Goal: Information Seeking & Learning: Understand process/instructions

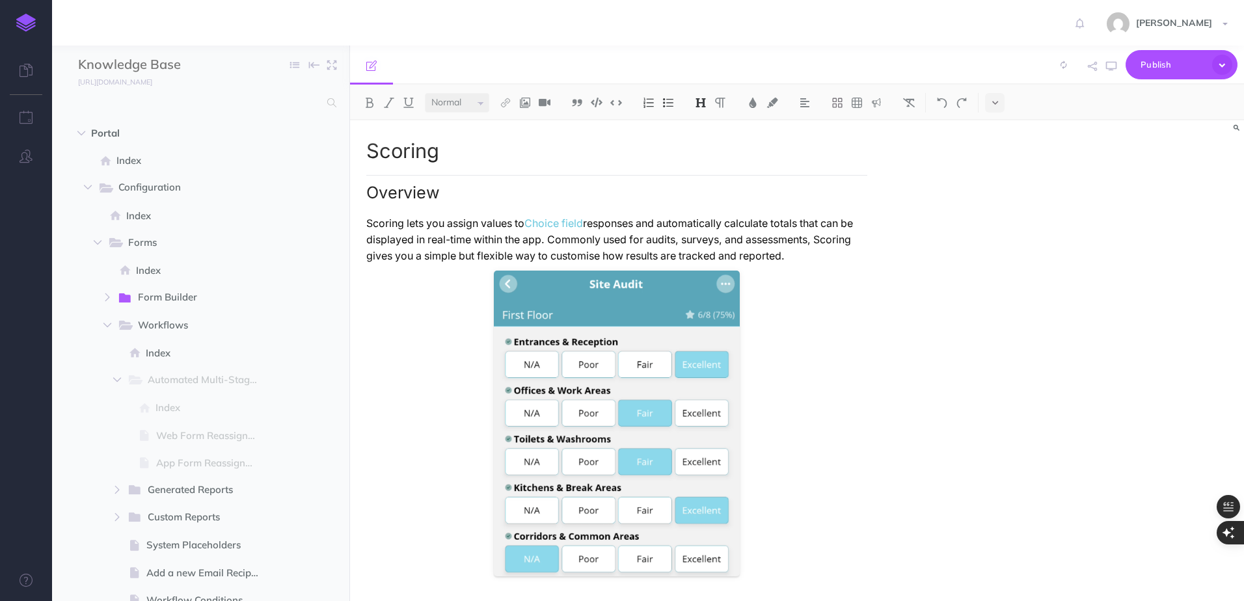
select select "null"
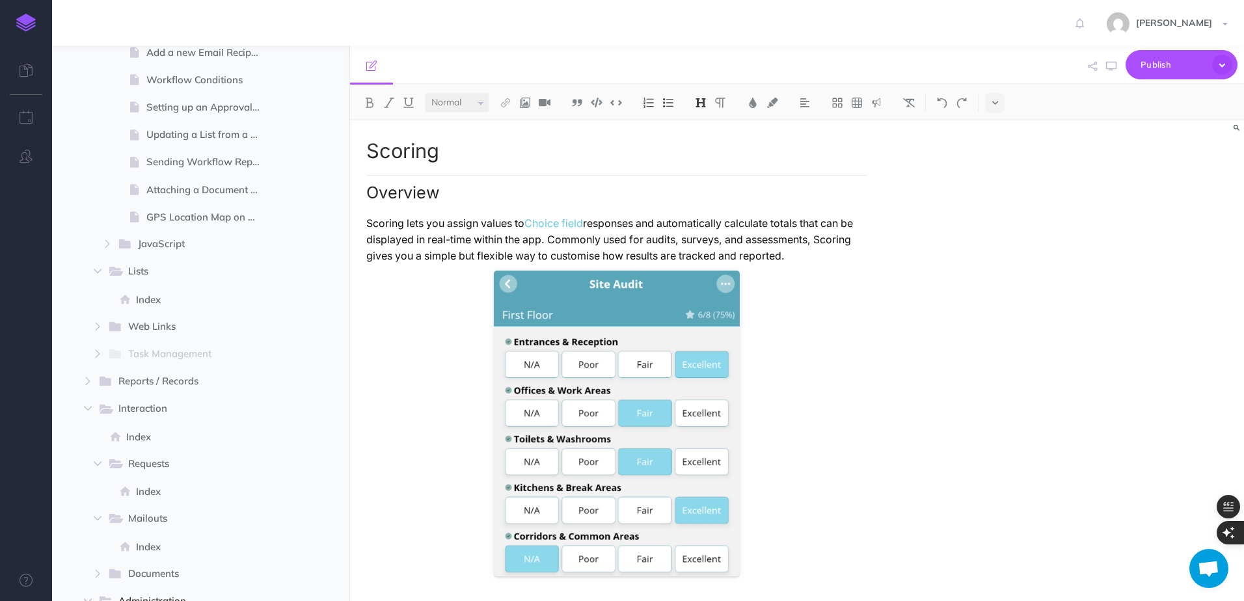
scroll to position [781, 0]
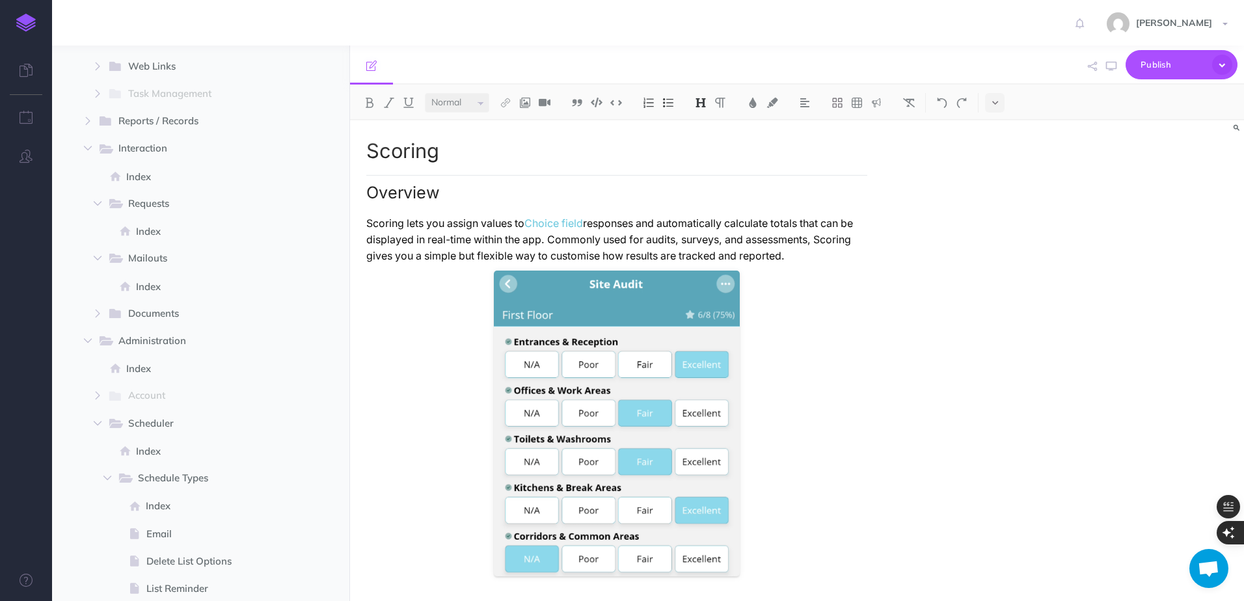
click at [420, 245] on p "Scoring lets you assign values to Choice field responses and automatically calc…" at bounding box center [616, 239] width 501 height 49
copy p "Scoring lets you assign values to Choice field responses and automatically calc…"
click at [178, 493] on span at bounding box center [200, 506] width 297 height 27
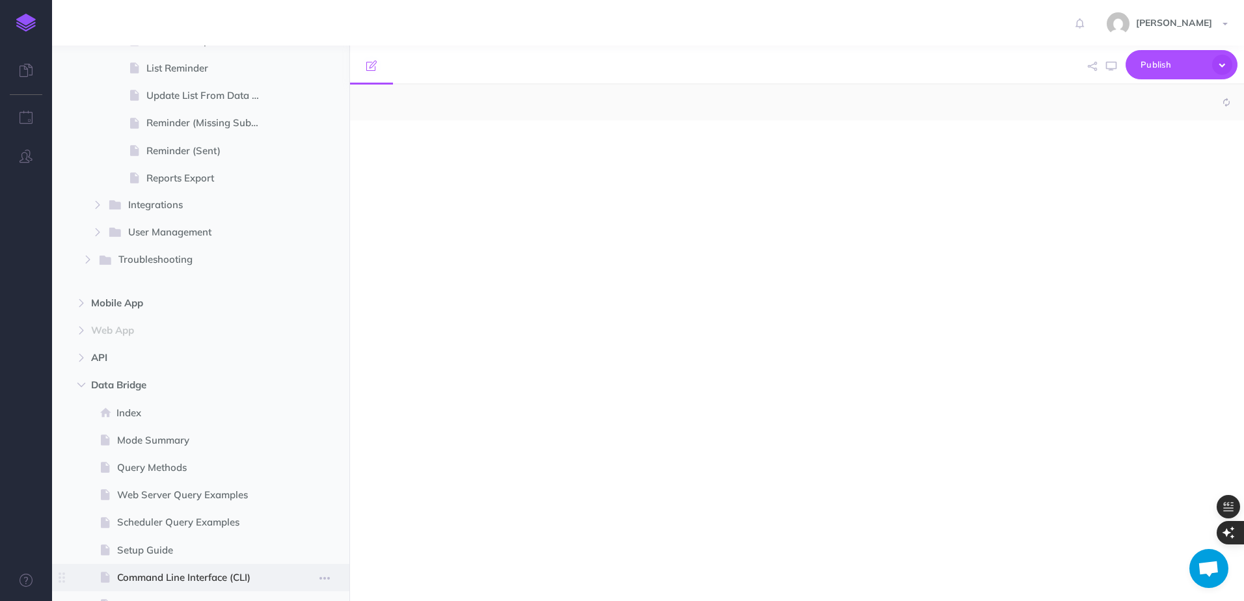
select select "null"
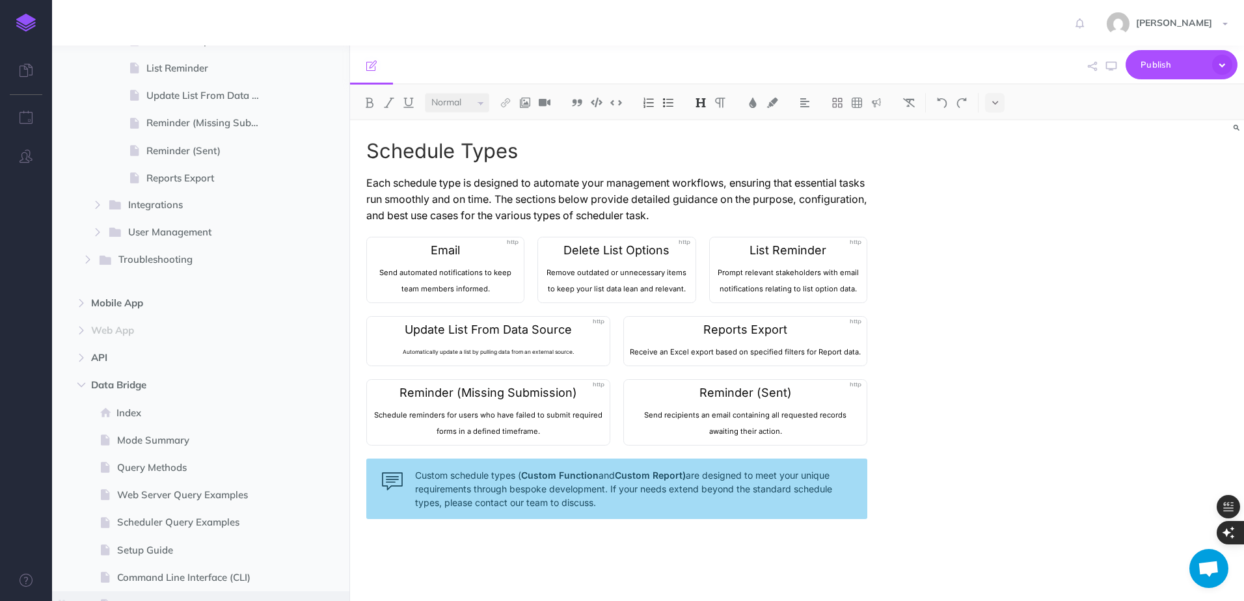
scroll to position [1460, 0]
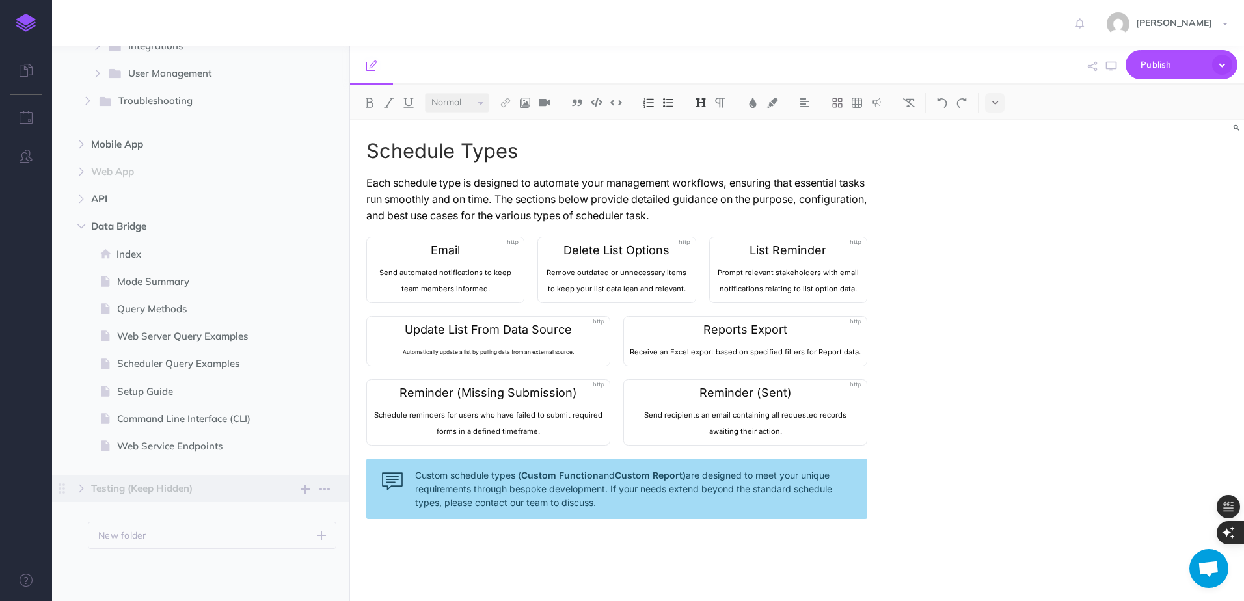
click at [168, 486] on span "Testing (Keep Hidden)" at bounding box center [173, 489] width 164 height 16
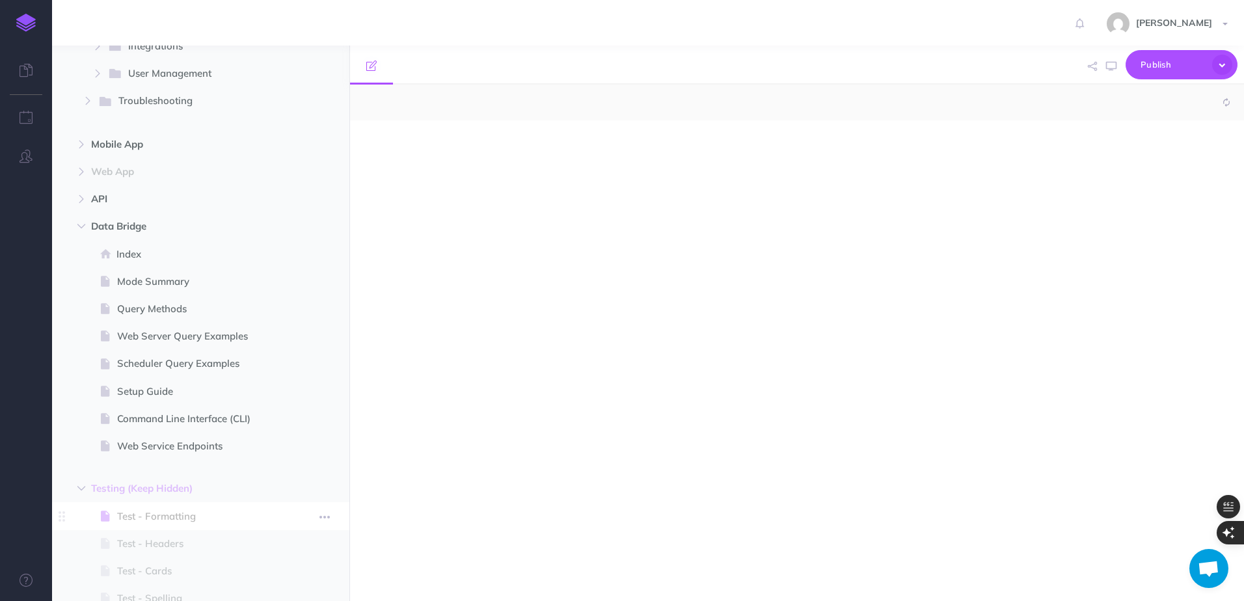
select select "null"
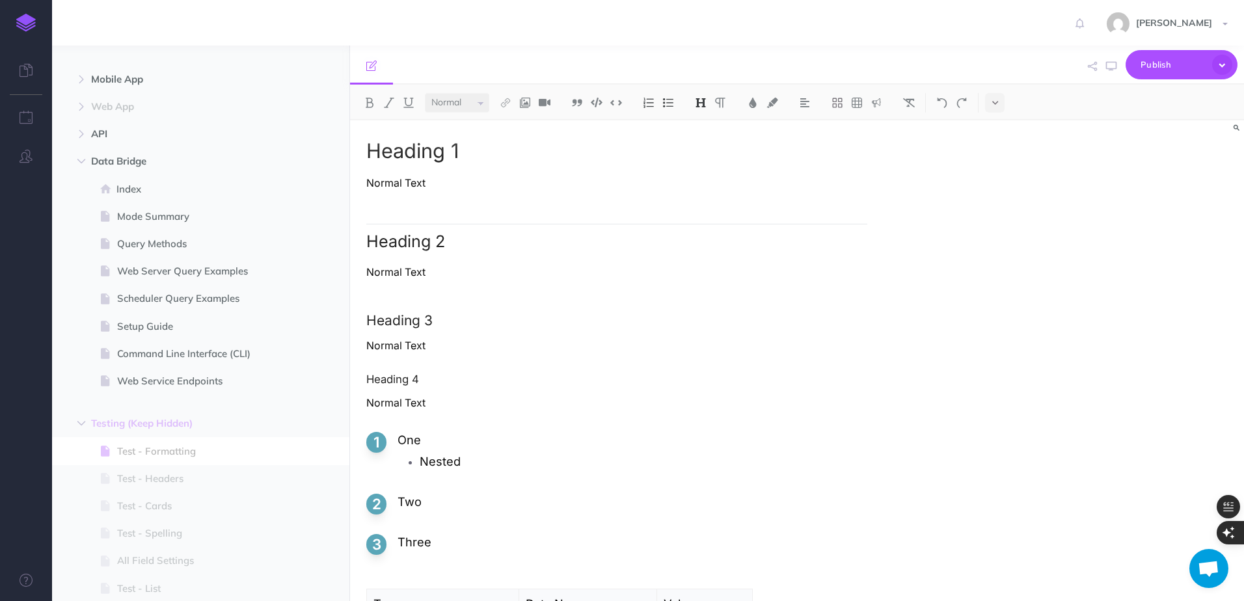
scroll to position [1656, 0]
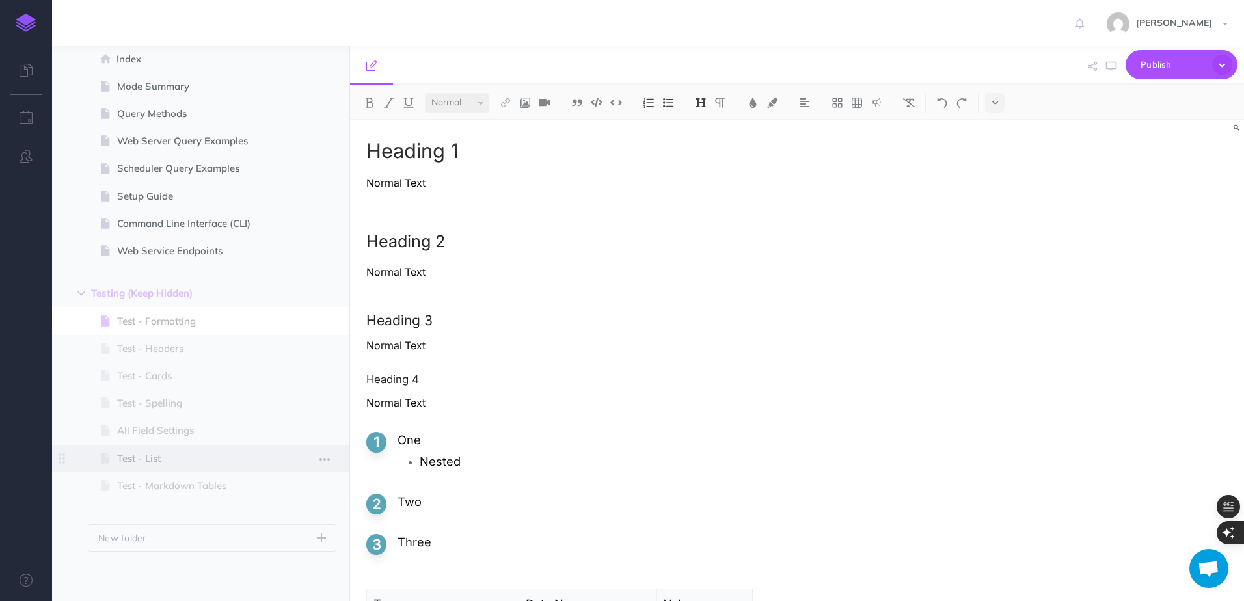
click at [195, 450] on span at bounding box center [200, 458] width 297 height 27
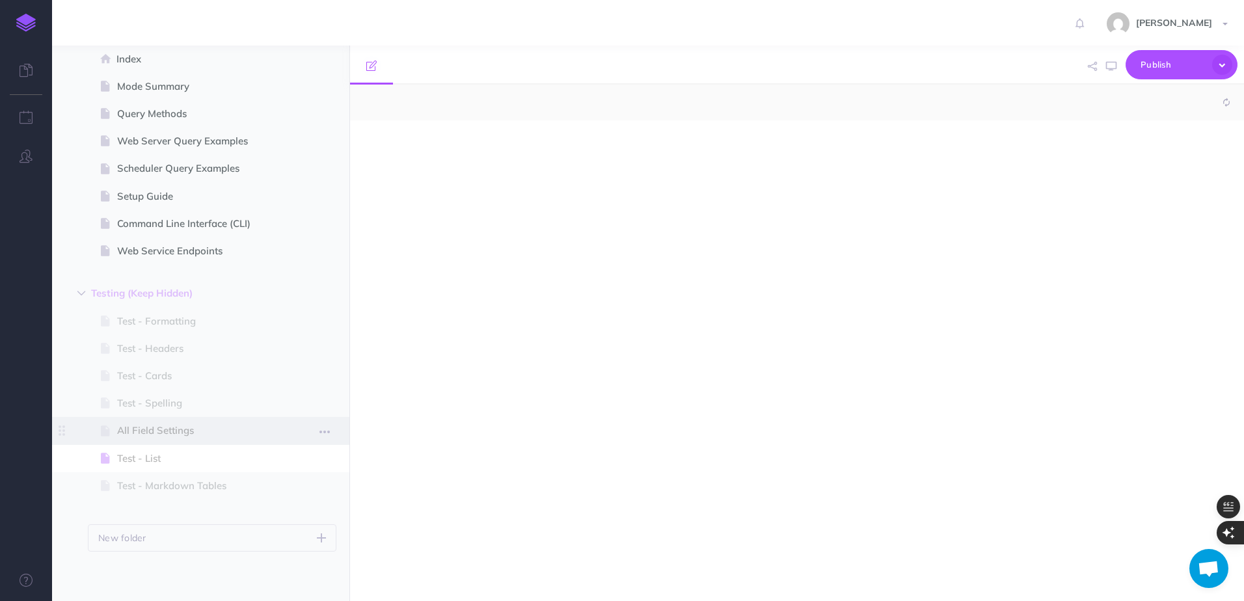
select select "null"
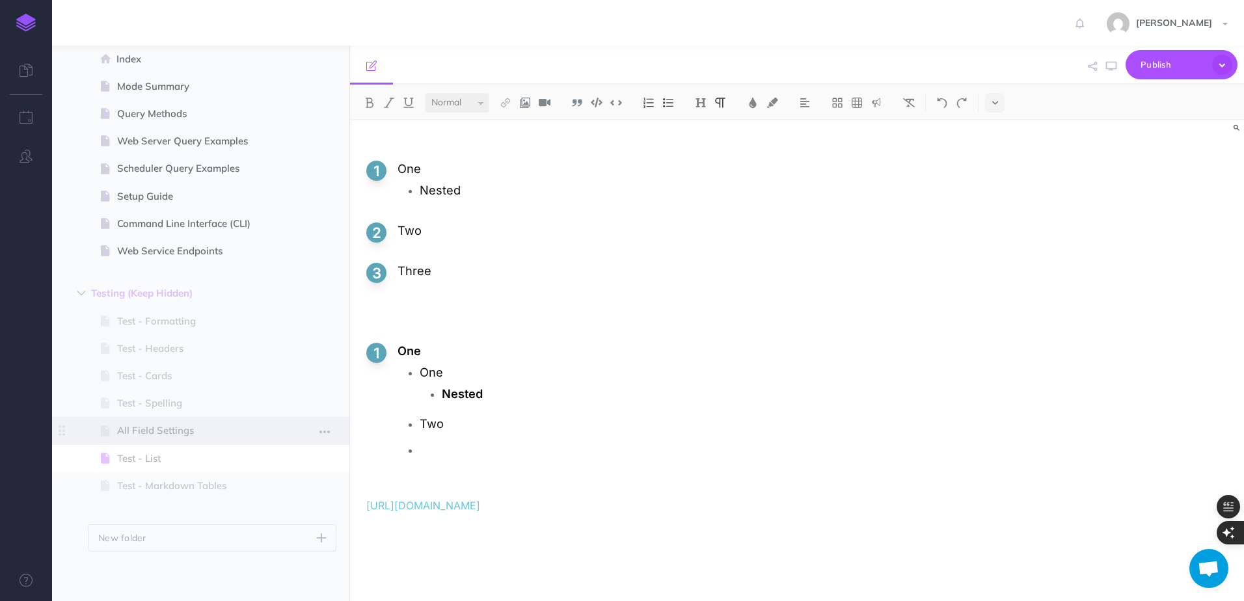
click at [197, 437] on span "All Field Settings" at bounding box center [194, 431] width 154 height 16
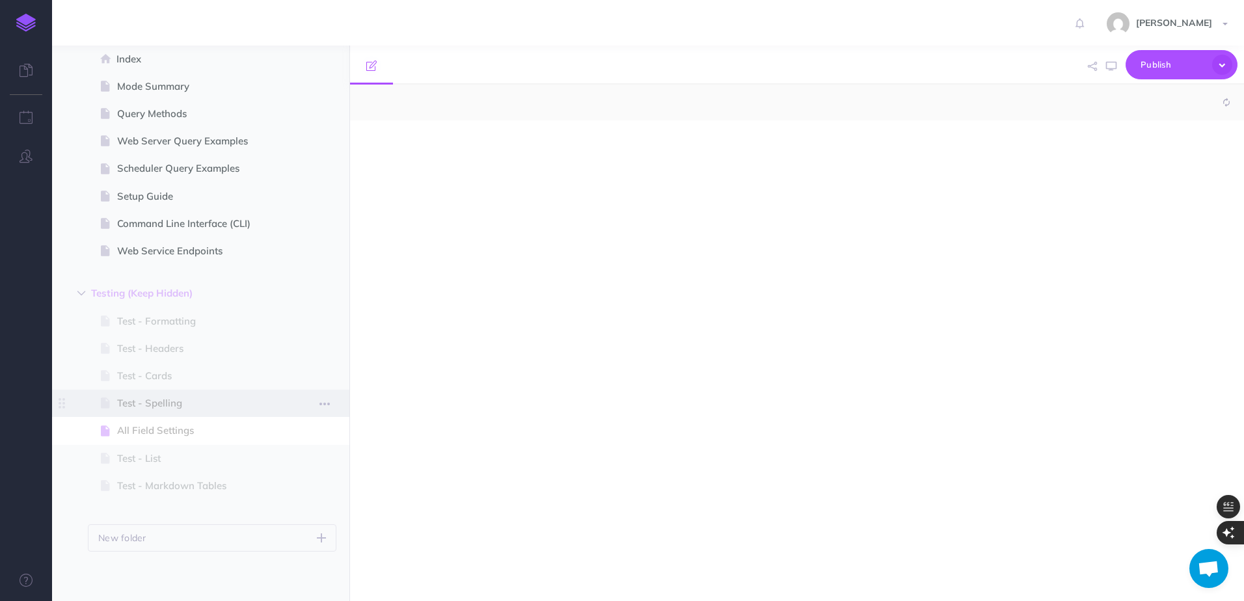
select select "null"
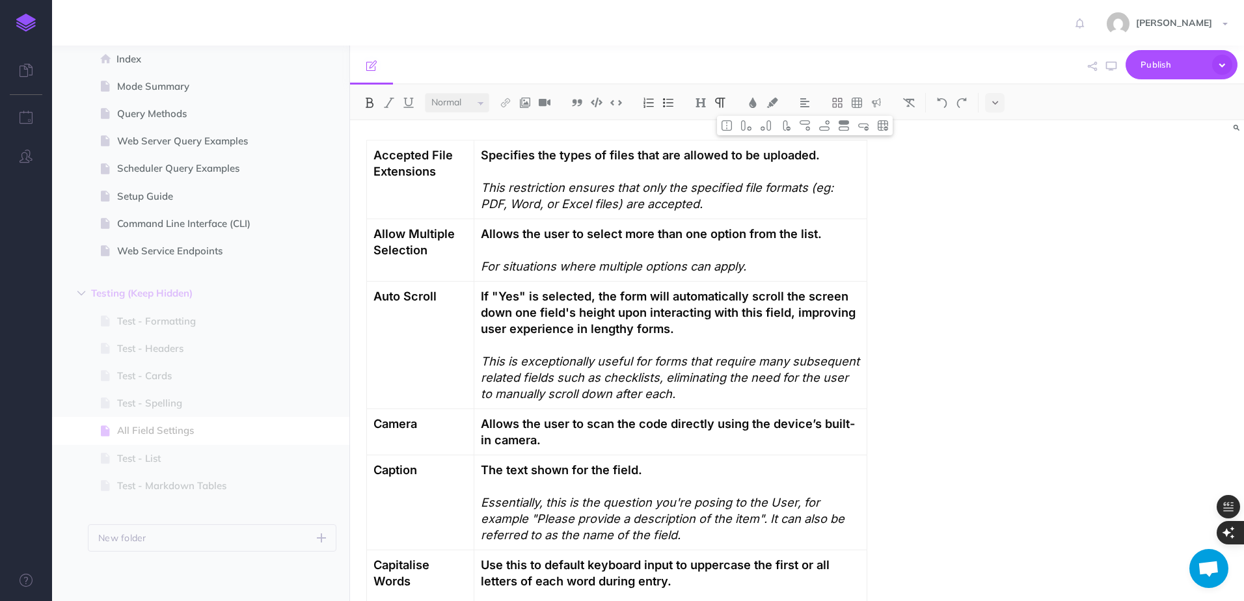
click at [474, 315] on td "Auto Scroll" at bounding box center [420, 346] width 107 height 128
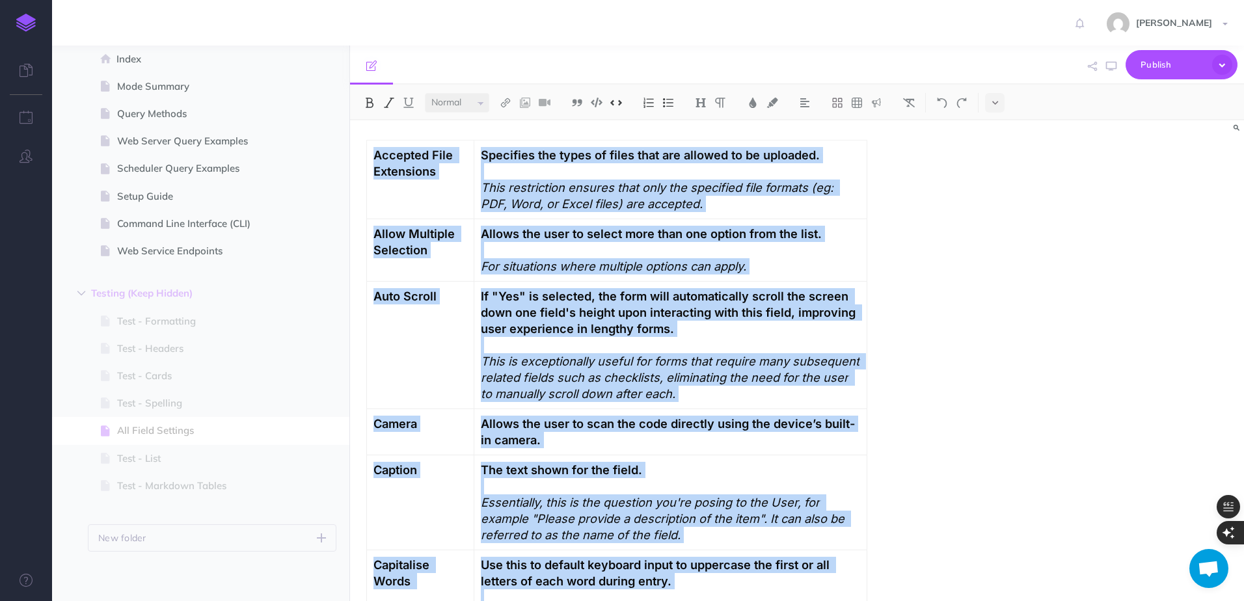
click at [0, 0] on icon "button" at bounding box center [0, 0] width 0 height 0
click at [580, 200] on em "This restriction ensures that only the specified file formats (eg: PDF, Word, o…" at bounding box center [659, 195] width 356 height 31
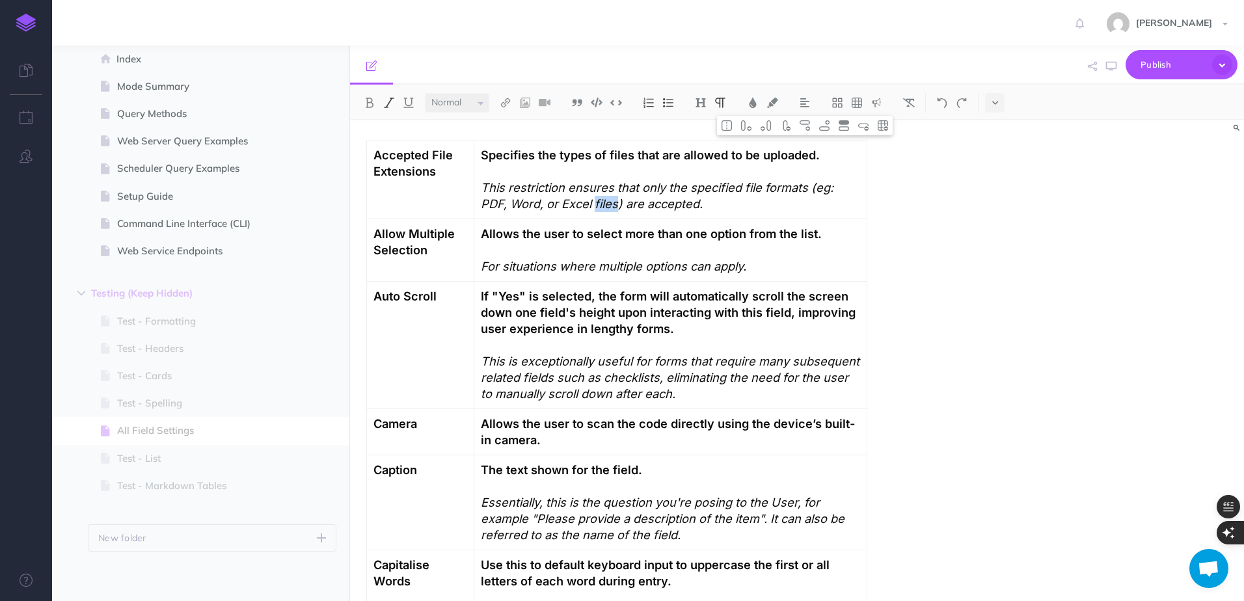
click at [580, 200] on em "This restriction ensures that only the specified file formats (eg: PDF, Word, o…" at bounding box center [659, 195] width 356 height 31
click at [586, 187] on em "This restriction ensures that only the specified file formats (eg: PDF, Word, o…" at bounding box center [659, 195] width 356 height 31
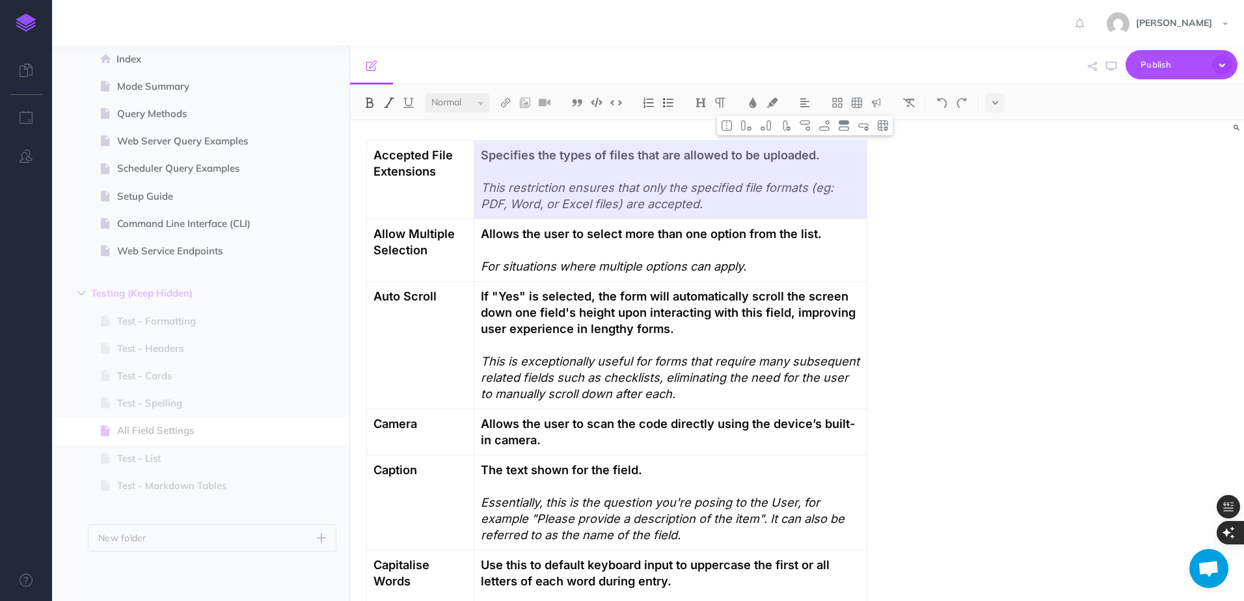
drag, startPoint x: 559, startPoint y: 182, endPoint x: 567, endPoint y: 185, distance: 8.2
click at [559, 183] on em "This restriction ensures that only the specified file formats (eg: PDF, Word, o…" at bounding box center [659, 195] width 356 height 31
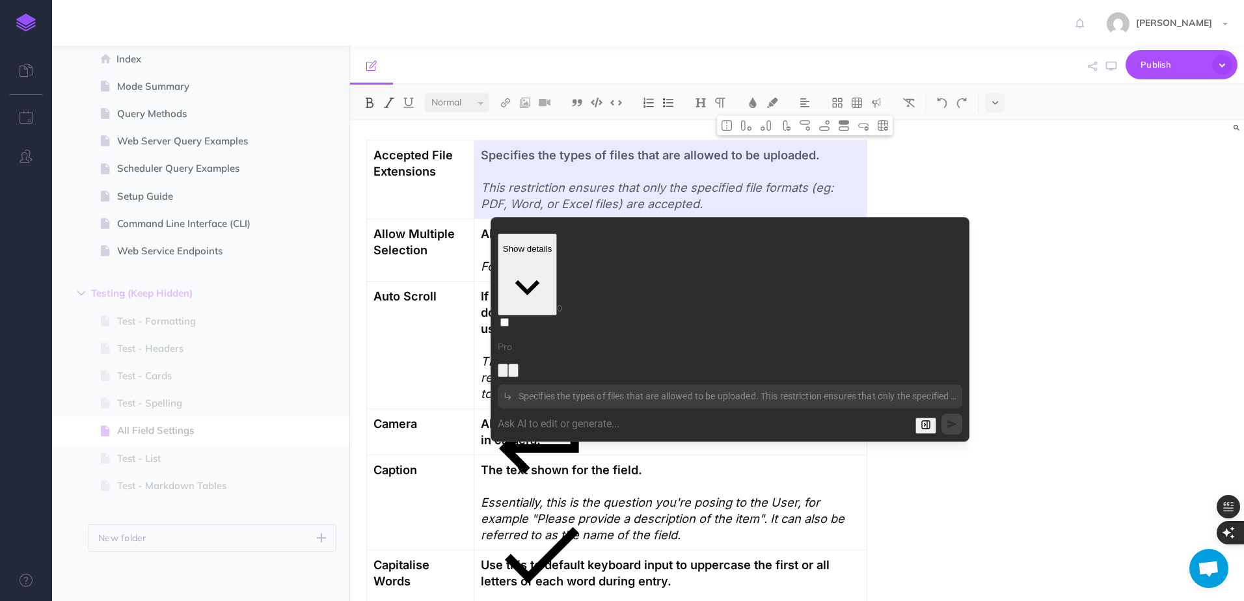
click at [574, 375] on p "Proper English" at bounding box center [541, 382] width 101 height 14
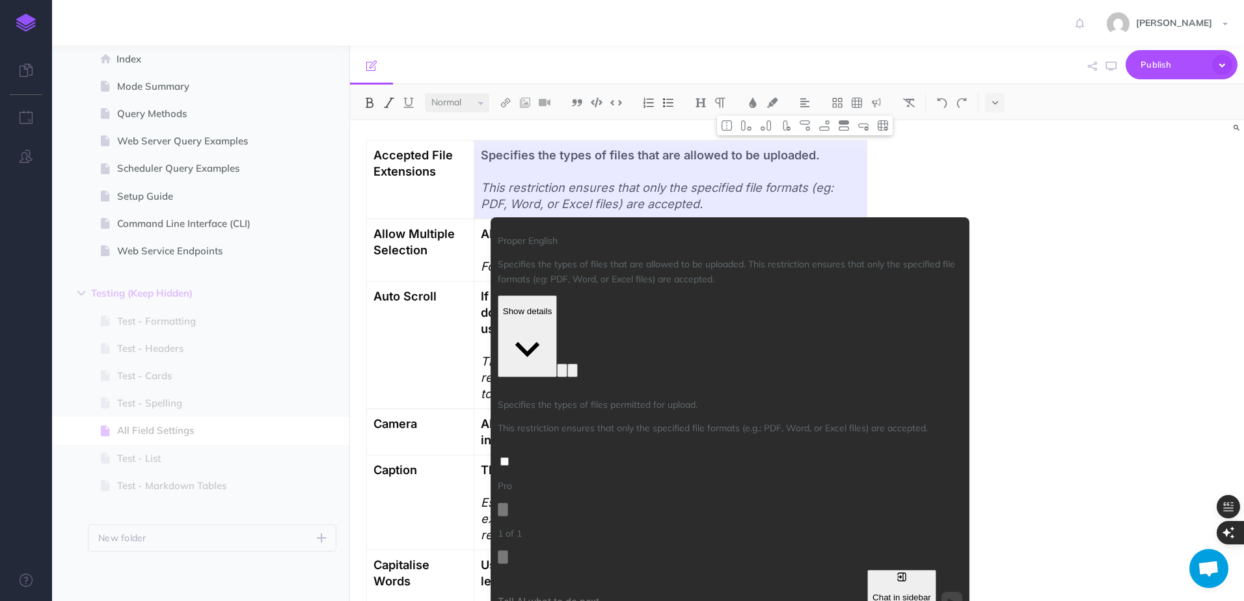
click at [564, 485] on p "Replace selection" at bounding box center [528, 492] width 74 height 14
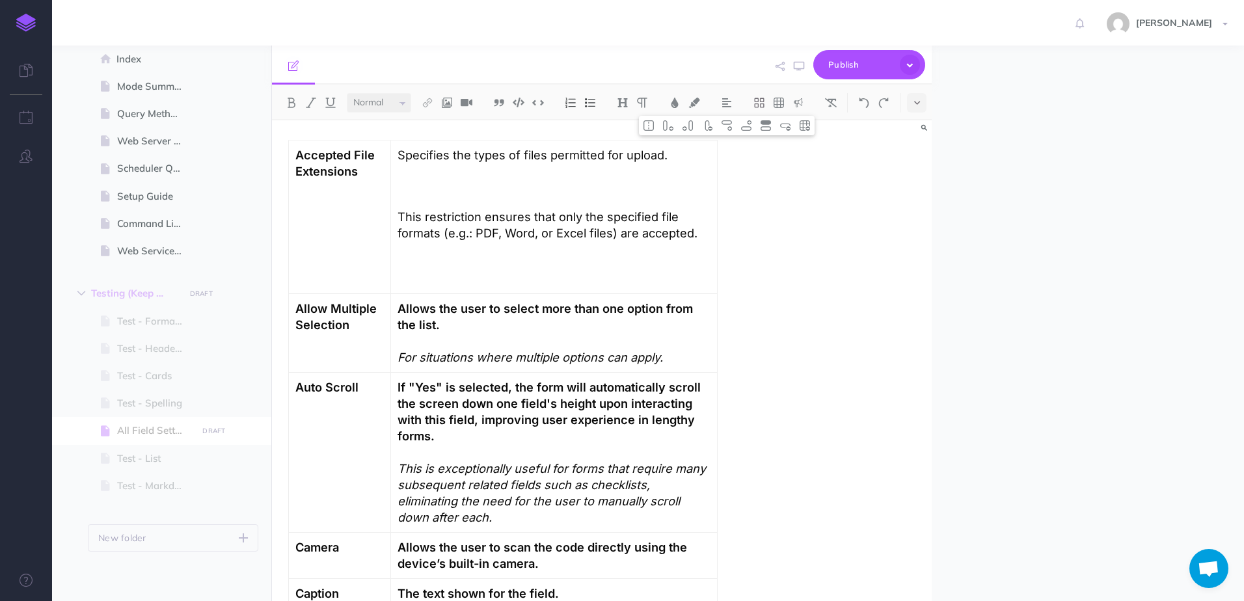
click at [454, 262] on p at bounding box center [554, 264] width 312 height 33
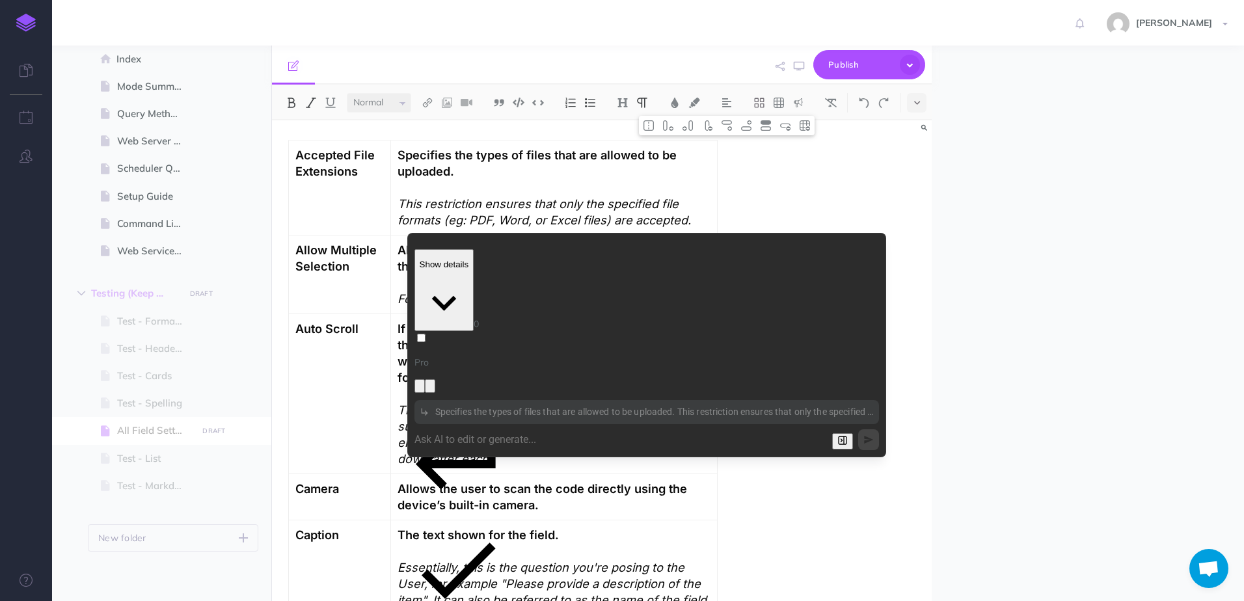
scroll to position [12, 0]
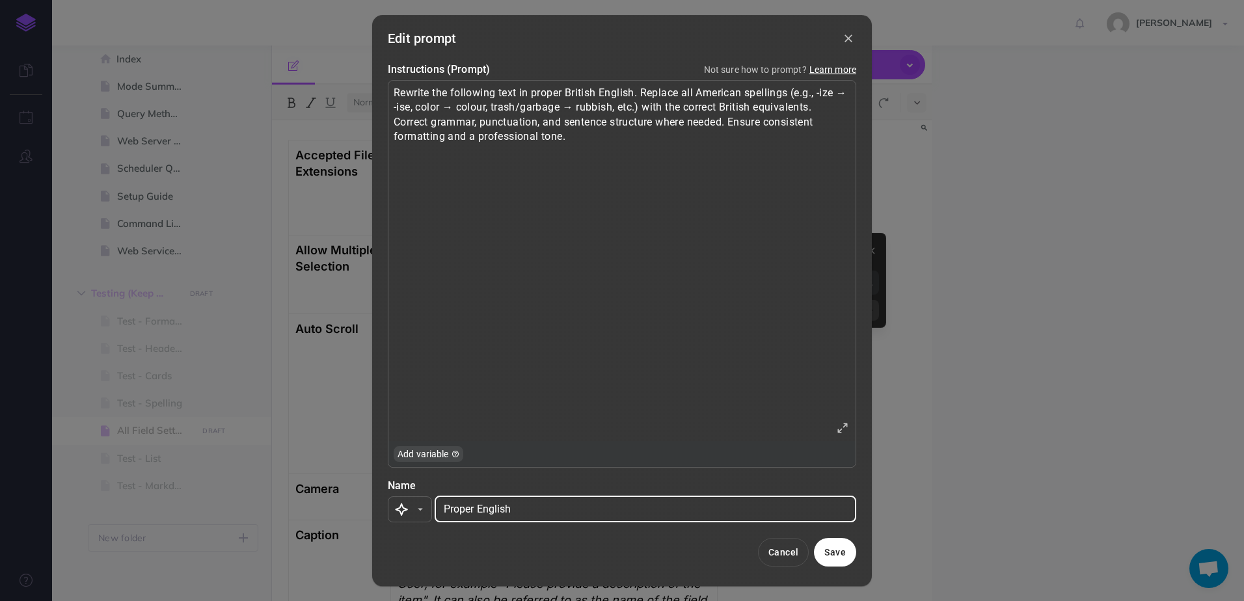
click at [472, 504] on input "Proper English" at bounding box center [646, 510] width 422 height 26
click at [478, 504] on input "Proper English" at bounding box center [646, 510] width 422 height 26
type input "Fix English, Spelling & Grammar"
click at [709, 243] on div "Rewrite the following text in proper British English. Replace all American spel…" at bounding box center [621, 248] width 465 height 334
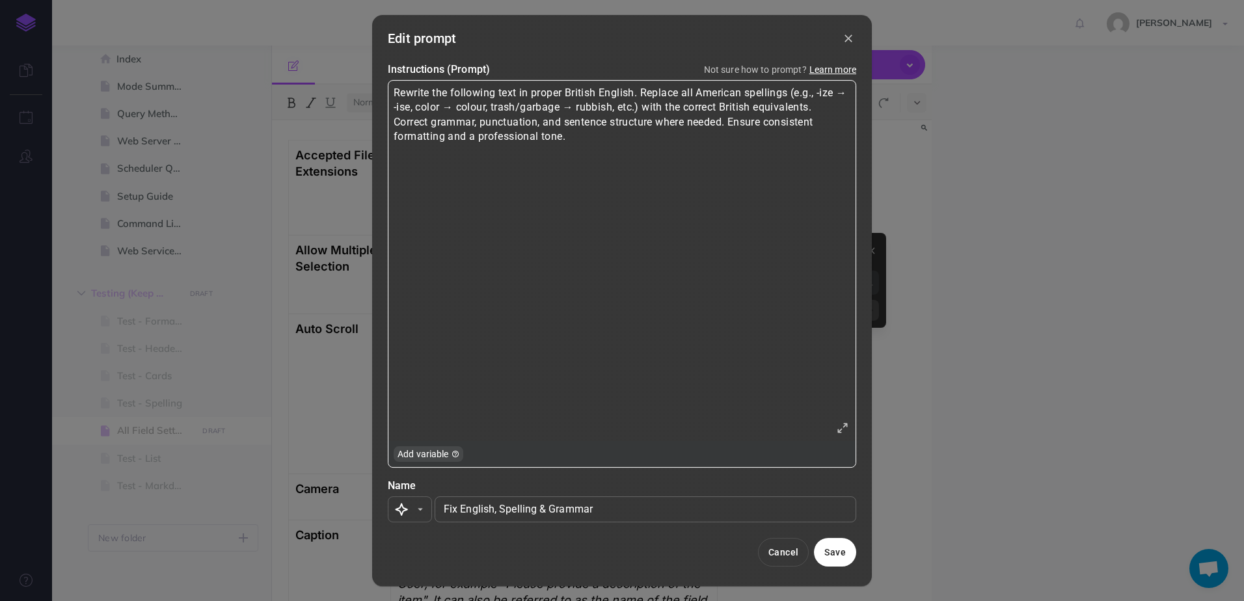
click at [834, 108] on div "Rewrite the following text in proper British English. Replace all American spel…" at bounding box center [621, 248] width 465 height 334
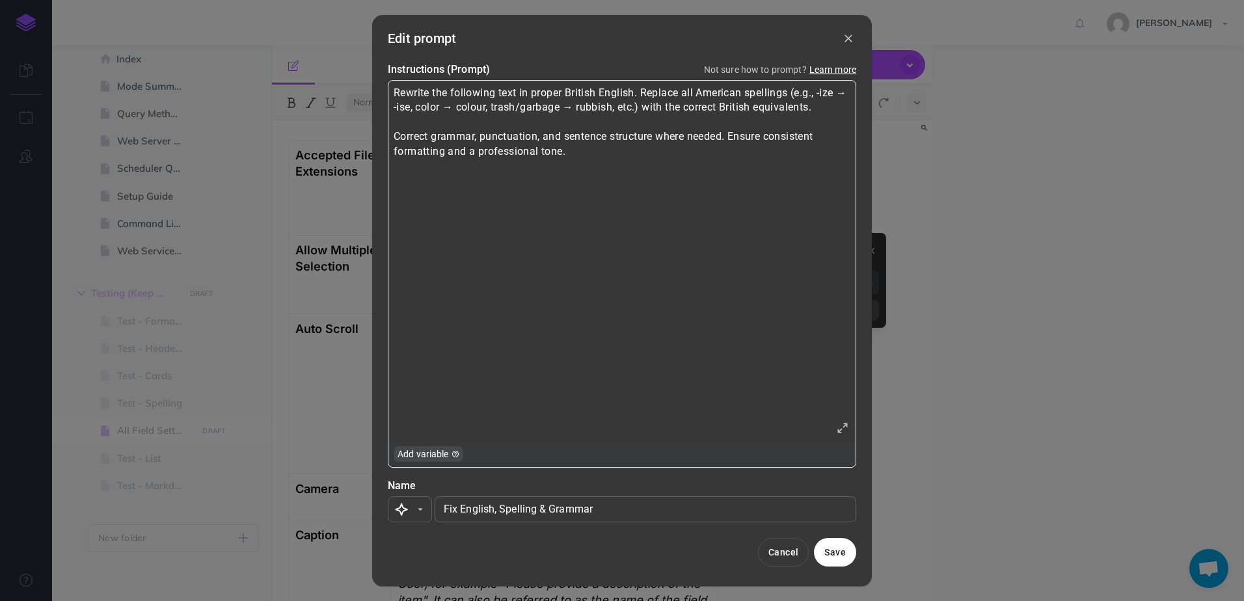
click at [482, 133] on div "Rewrite the following text in proper British English. Replace all American spel…" at bounding box center [621, 248] width 465 height 334
click at [761, 171] on div "Rewrite the following text in proper British English. Replace all American spel…" at bounding box center [621, 248] width 465 height 334
click at [674, 151] on div "Rewrite the following text in proper British English. Replace all American spel…" at bounding box center [621, 248] width 465 height 334
click at [476, 181] on div "Rewrite the following text in proper British English. Replace all American spel…" at bounding box center [621, 248] width 465 height 334
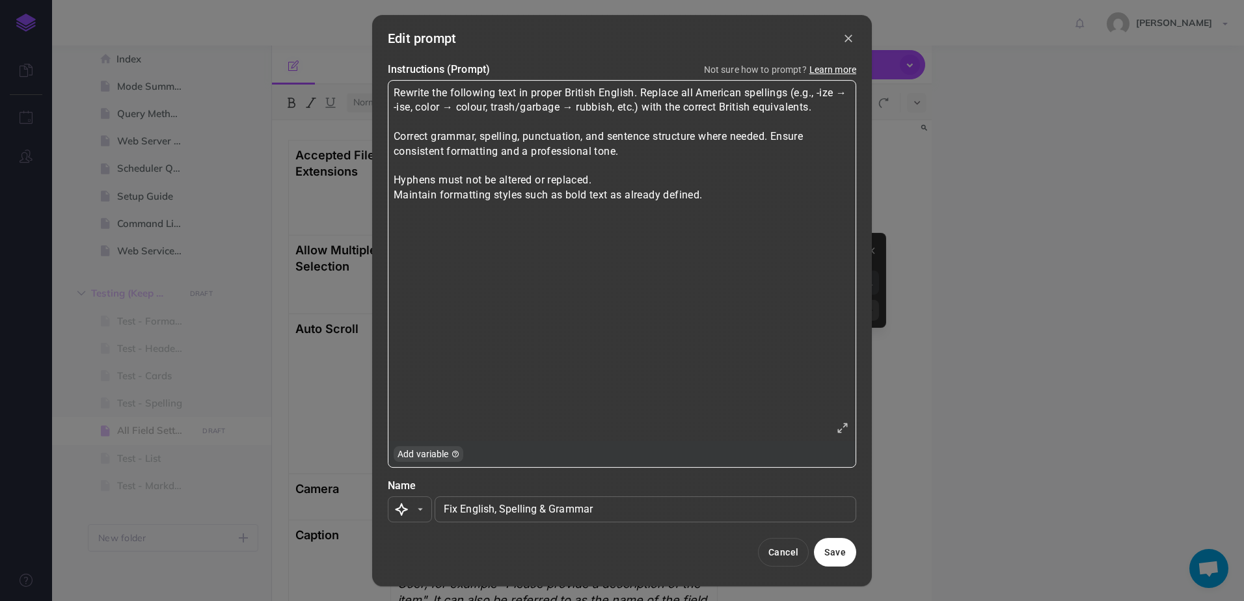
click at [556, 178] on div "Rewrite the following text in proper British English. Replace all American spel…" at bounding box center [621, 248] width 465 height 334
click at [705, 234] on div "Rewrite the following text in proper British English. Replace all American spel…" at bounding box center [621, 248] width 465 height 334
click at [504, 177] on div "Rewrite the following text in proper British English. Replace all American spel…" at bounding box center [621, 248] width 465 height 334
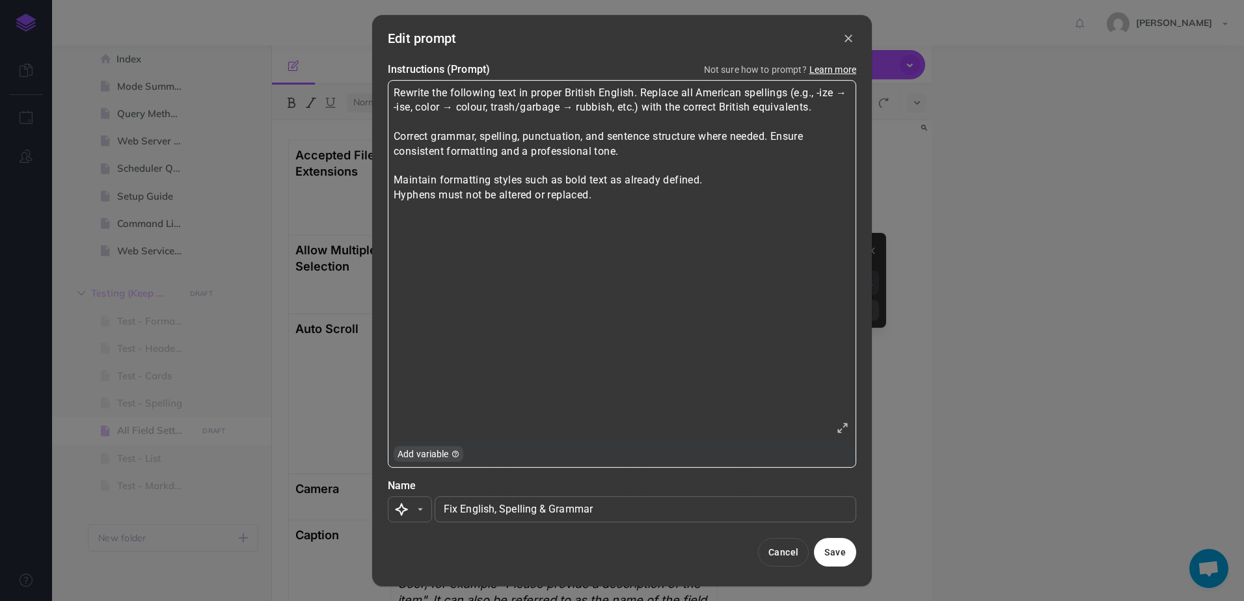
click at [644, 91] on div "Rewrite the following text in proper British English. Replace all American spel…" at bounding box center [621, 248] width 465 height 334
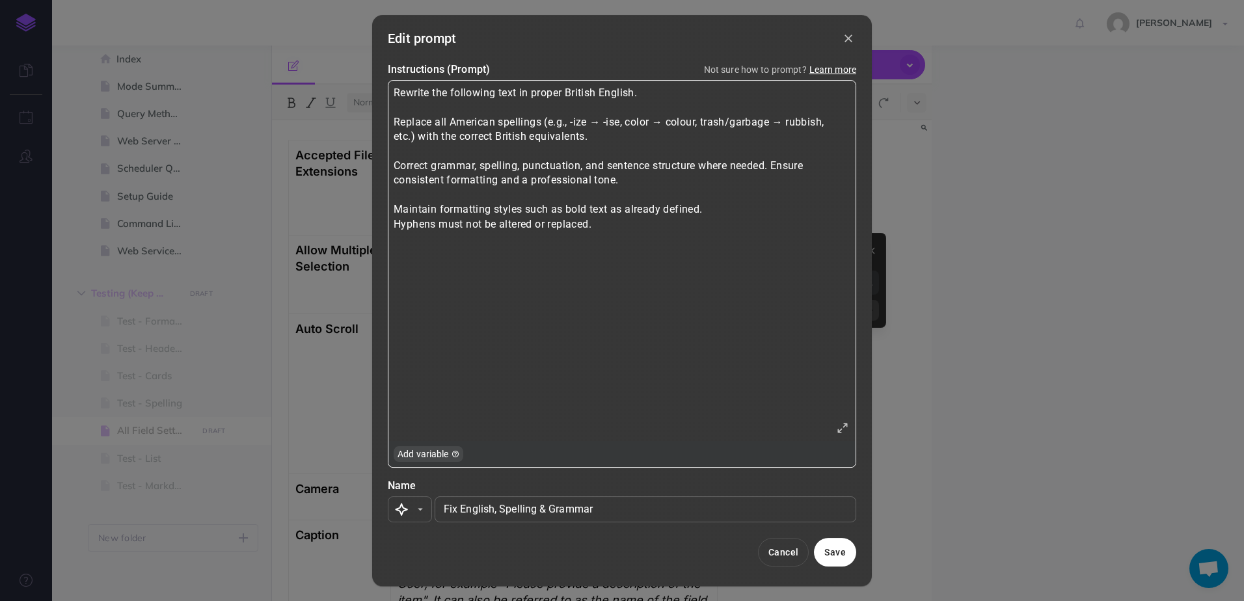
click at [661, 89] on div "Rewrite the following text in proper British English. Replace all American spel…" at bounding box center [621, 248] width 465 height 334
click at [486, 96] on div "Rewrite the following text in proper British English. Replace all American spel…" at bounding box center [621, 248] width 465 height 334
click at [446, 94] on div "Rewrite the text in proper British English. Replace all American spellings (e.g…" at bounding box center [621, 248] width 465 height 334
click at [654, 89] on div "Rewrite the following text in proper British English. Replace all American spel…" at bounding box center [621, 248] width 465 height 334
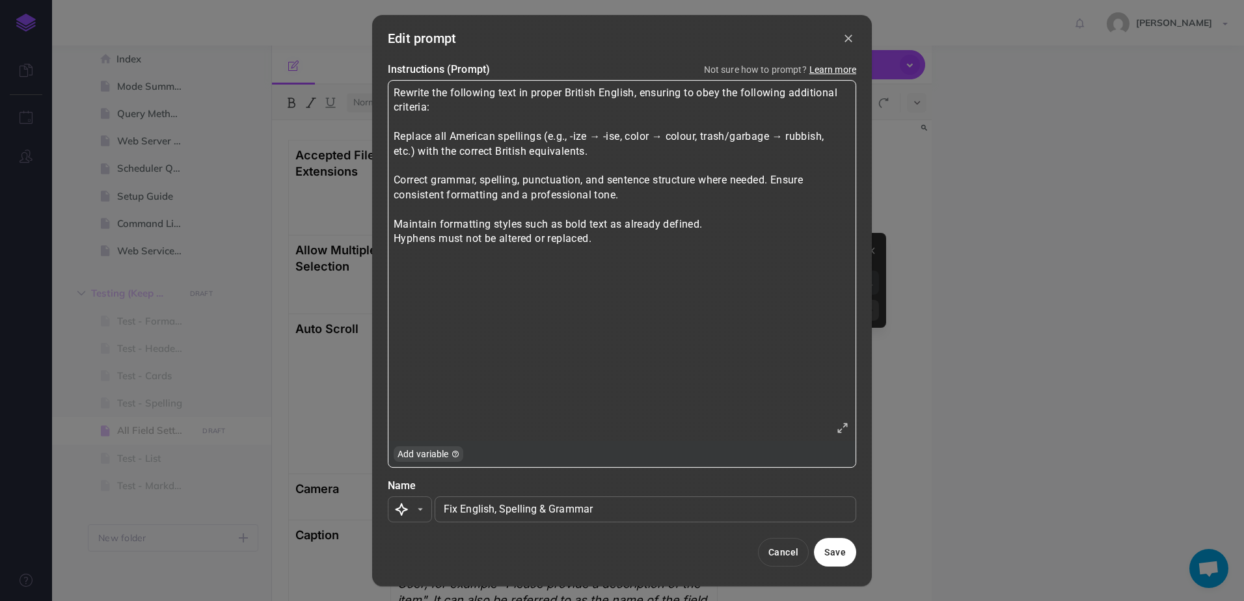
click at [395, 133] on div "Rewrite the following text in proper British English, ensuring to obey the foll…" at bounding box center [621, 248] width 465 height 334
click at [392, 176] on div "Rewrite the following text in proper British English, ensuring to obey the foll…" at bounding box center [621, 248] width 465 height 334
click at [390, 221] on div "Rewrite the following text in proper British English, ensuring to obey the foll…" at bounding box center [621, 248] width 465 height 334
click at [395, 251] on div "Rewrite the following text in proper British English, ensuring to obey the foll…" at bounding box center [621, 248] width 465 height 334
click at [784, 181] on div "Rewrite the following text in proper British English, ensuring to obey the foll…" at bounding box center [621, 248] width 465 height 334
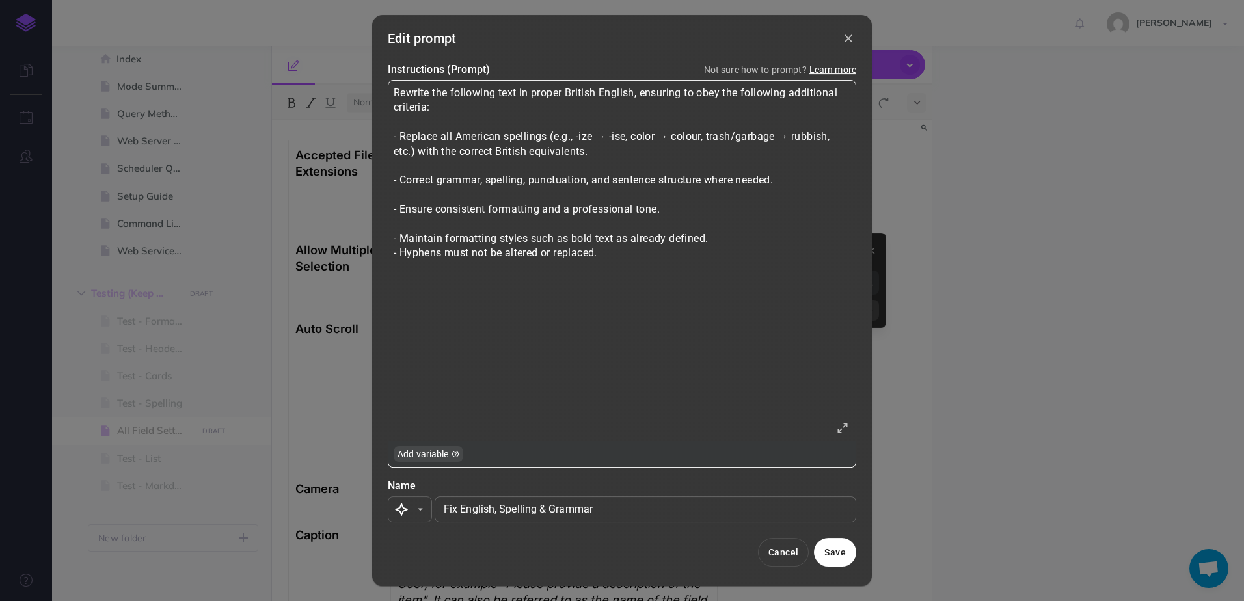
click at [510, 212] on div "Rewrite the following text in proper British English, ensuring to obey the foll…" at bounding box center [621, 248] width 465 height 334
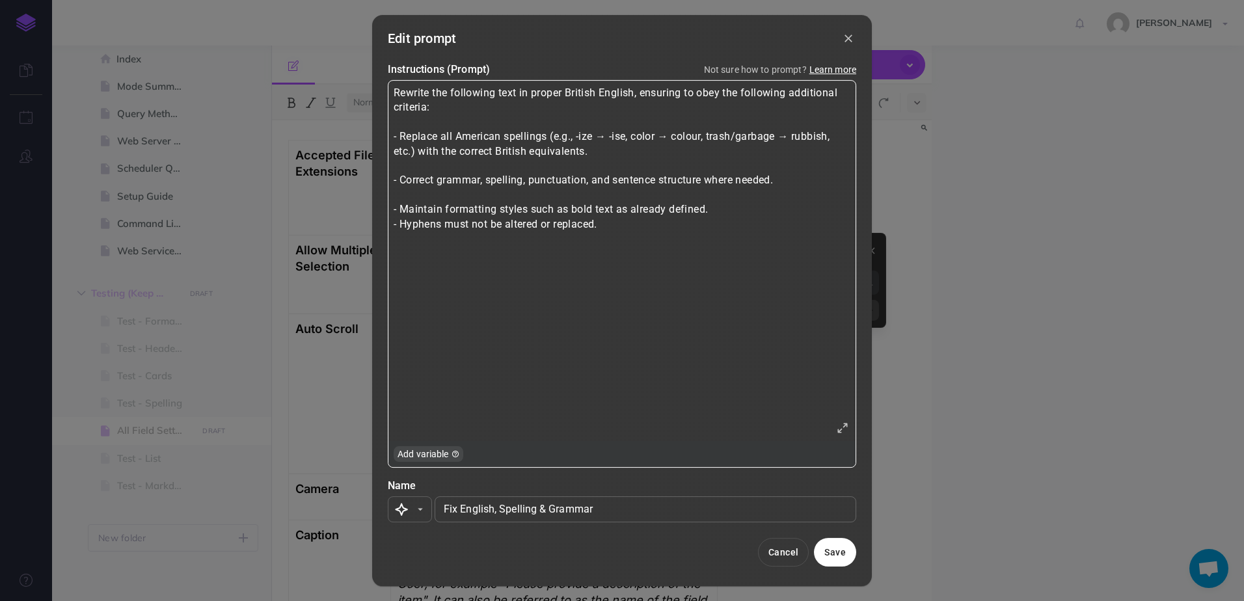
click at [487, 227] on div "Rewrite the following text in proper British English, ensuring to obey the foll…" at bounding box center [621, 248] width 465 height 334
click at [697, 241] on div "Rewrite the following text in proper British English, ensuring to obey the foll…" at bounding box center [621, 248] width 465 height 334
click at [638, 266] on div "Rewrite the following text in proper British English, ensuring to obey the foll…" at bounding box center [621, 248] width 465 height 334
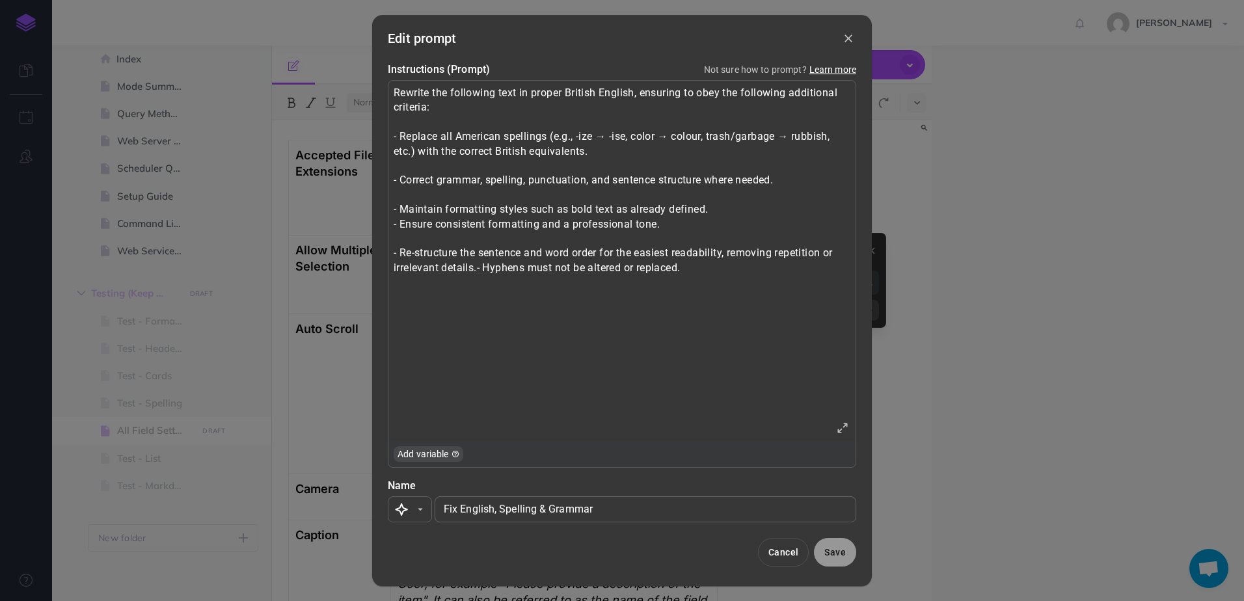
click at [837, 556] on button "Save" at bounding box center [835, 552] width 42 height 29
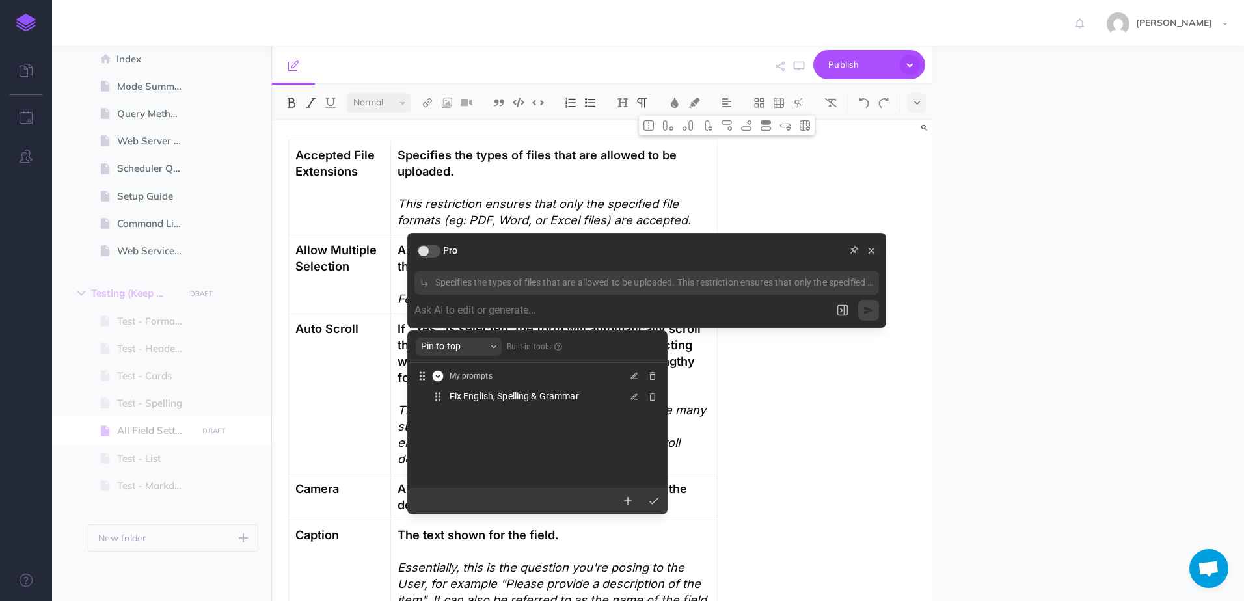
click at [735, 419] on div "Accepted File Extensions Specifies the types of files that are allowed to be up…" at bounding box center [602, 360] width 660 height 481
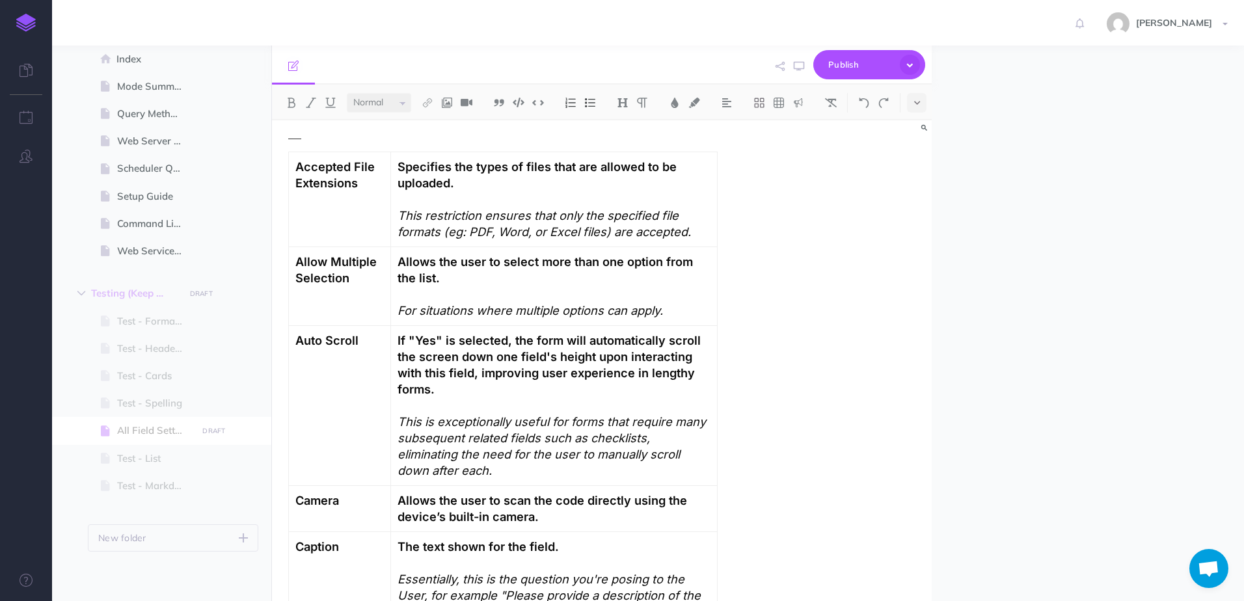
scroll to position [20, 0]
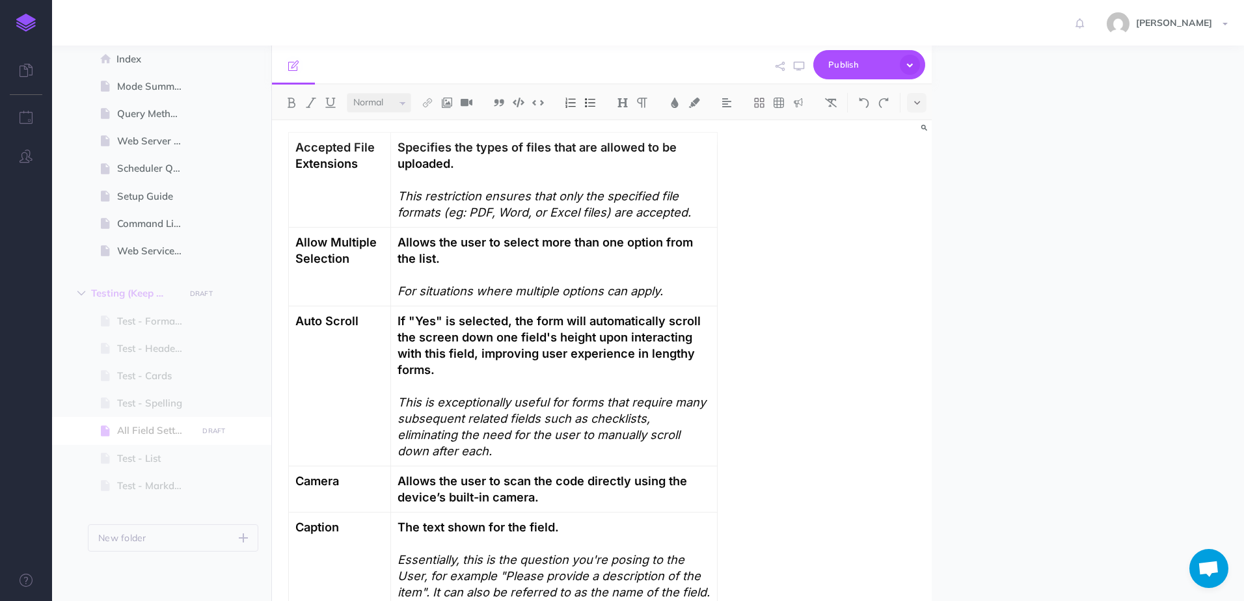
click at [491, 366] on body "Toggle Navigation [PERSON_NAME] Settings Account Settings Teams Create Team Cul…" at bounding box center [466, 601] width 932 height 1203
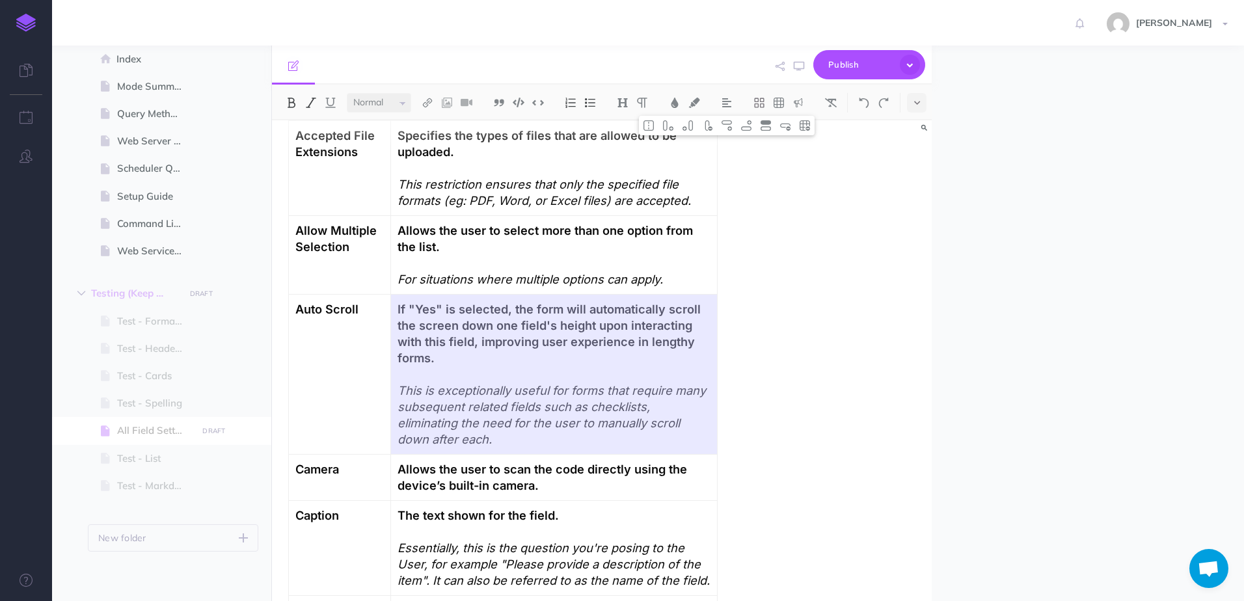
click at [441, 344] on strong "If "Yes" is selected, the form will automatically scroll the screen down one fi…" at bounding box center [551, 333] width 307 height 63
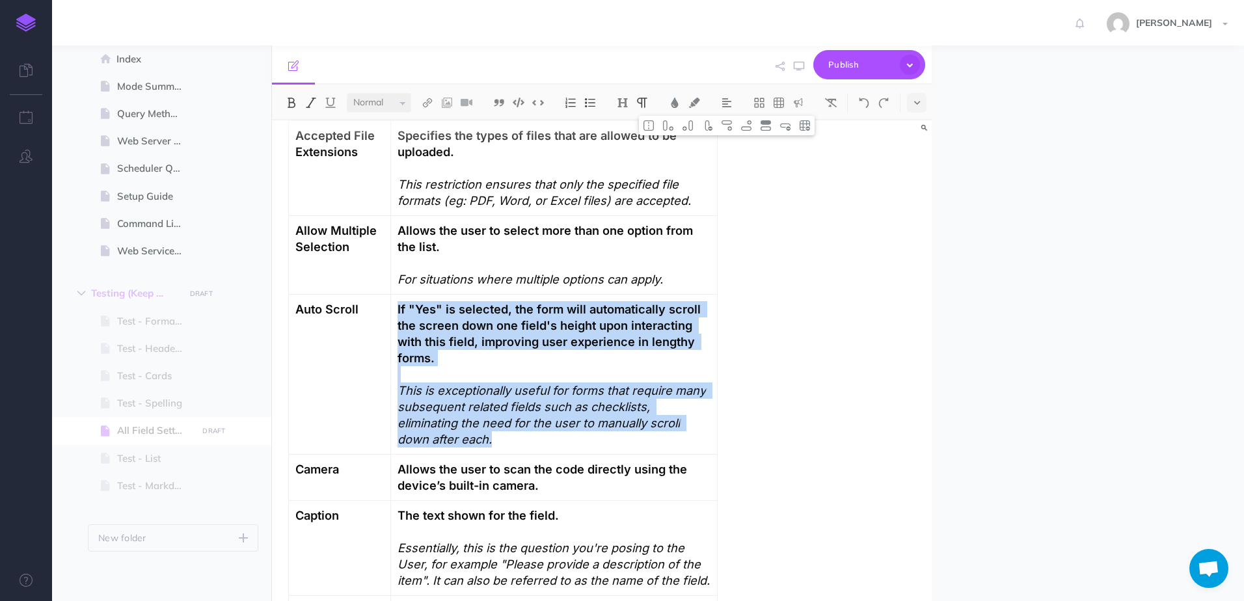
drag, startPoint x: 402, startPoint y: 310, endPoint x: 709, endPoint y: 418, distance: 325.6
click at [709, 418] on p "If "Yes" is selected, the form will automatically scroll the screen down one fi…" at bounding box center [554, 374] width 312 height 146
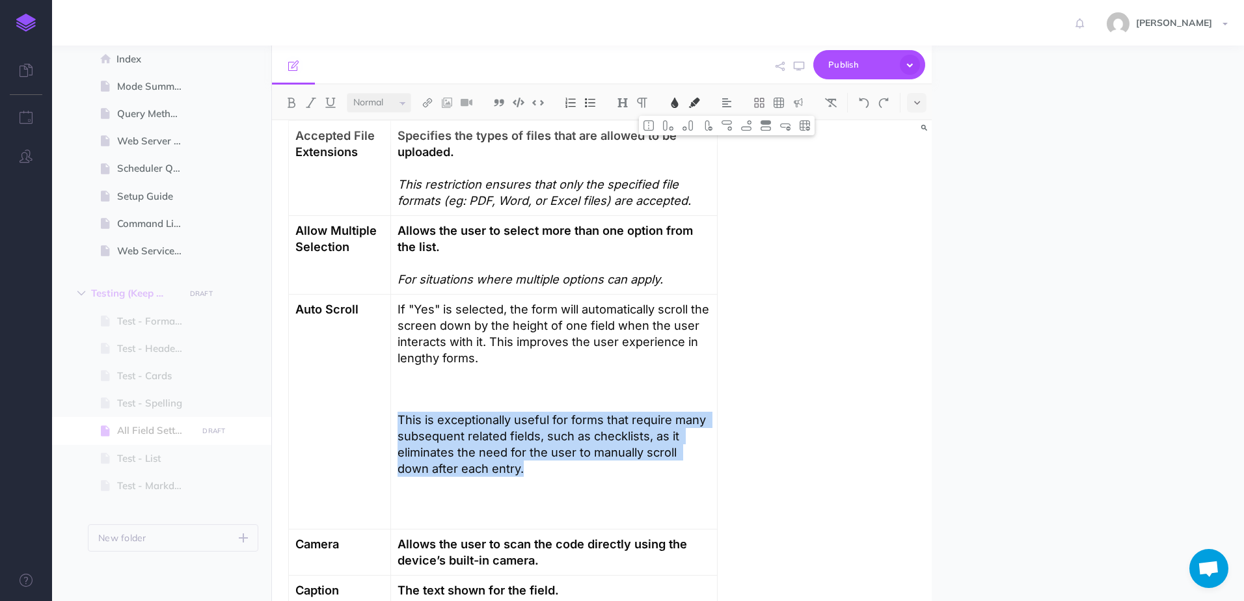
click at [433, 519] on td "If "Yes" is selected, the form will automatically scroll the screen down by the…" at bounding box center [554, 412] width 326 height 235
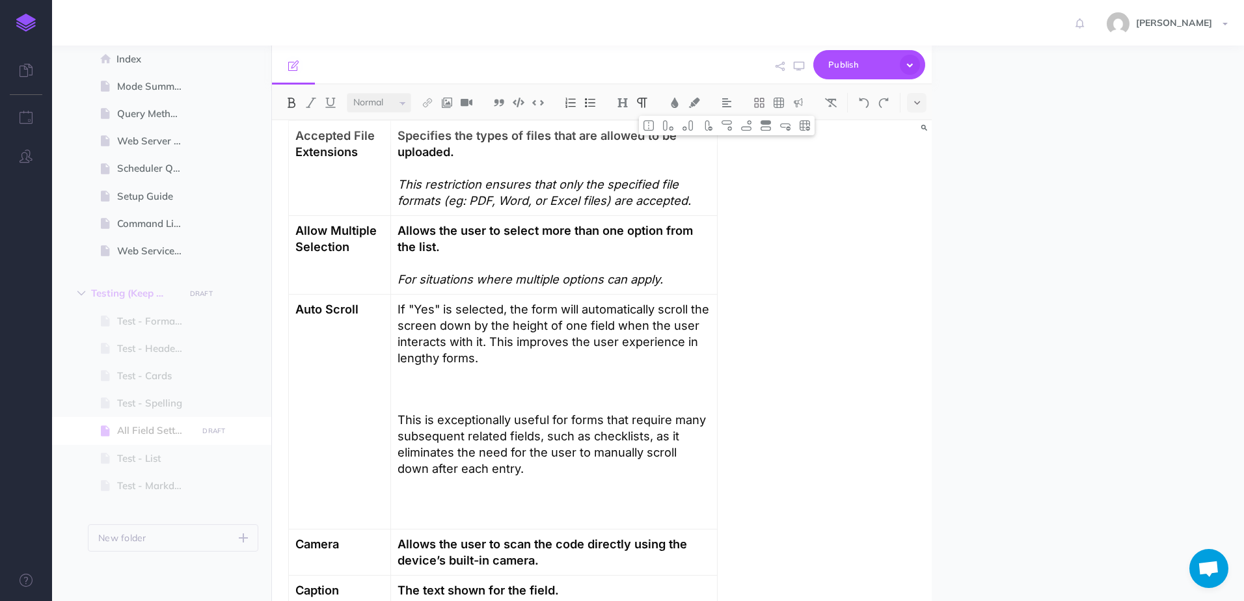
click at [448, 506] on p at bounding box center [554, 500] width 312 height 33
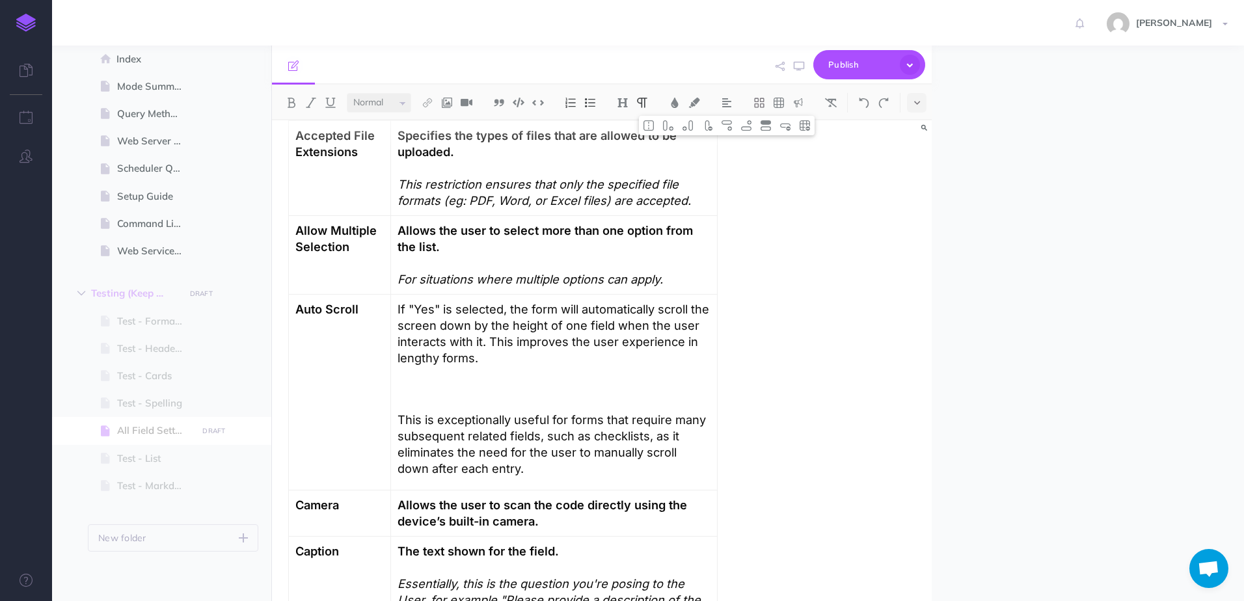
click at [459, 390] on p at bounding box center [554, 389] width 312 height 33
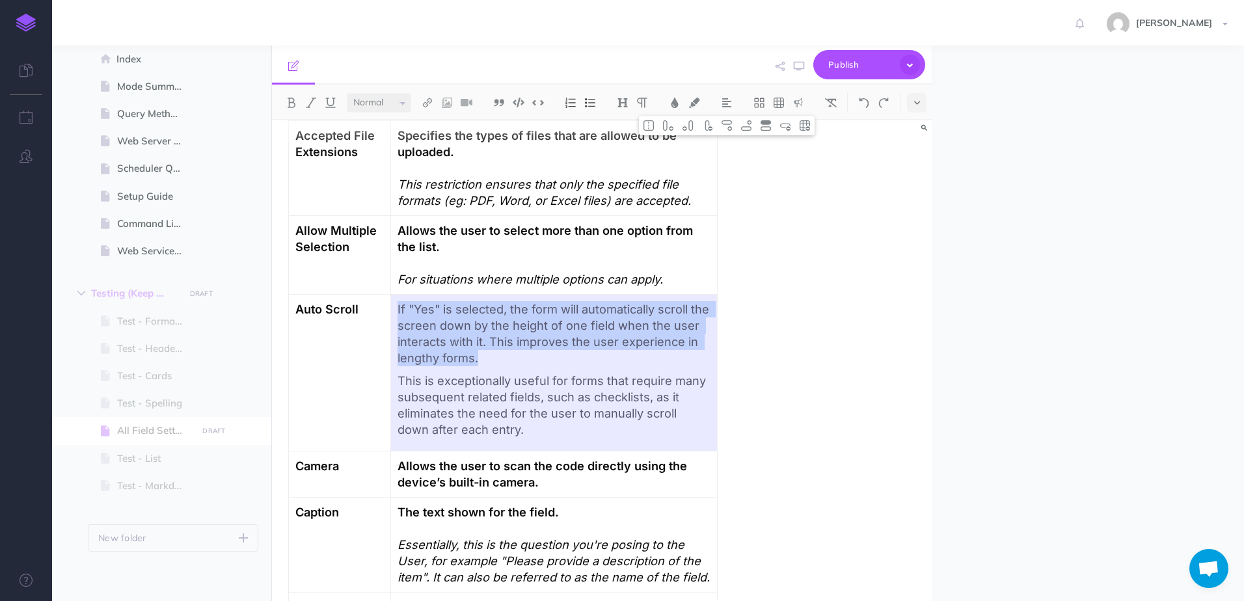
drag, startPoint x: 521, startPoint y: 359, endPoint x: 397, endPoint y: 313, distance: 132.0
click at [397, 313] on td "If "Yes" is selected, the form will automatically scroll the screen down by the…" at bounding box center [554, 373] width 326 height 157
click at [417, 315] on p "If "Yes" is selected, the form will automatically scroll the screen down by the…" at bounding box center [554, 333] width 312 height 65
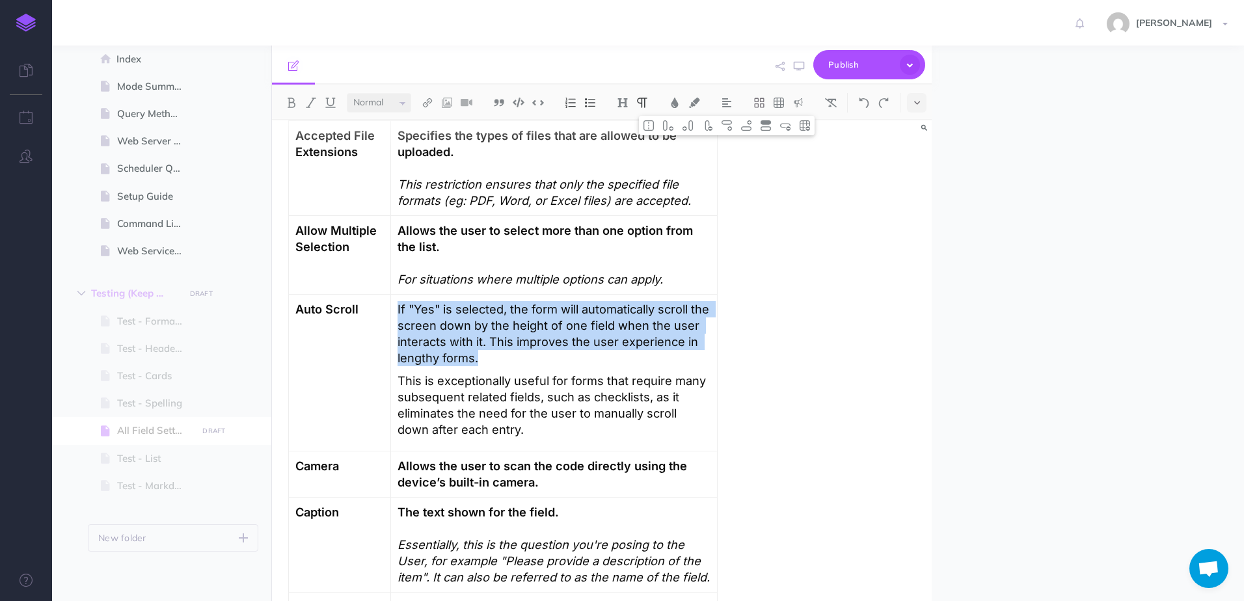
drag, startPoint x: 402, startPoint y: 310, endPoint x: 491, endPoint y: 364, distance: 104.2
click at [491, 364] on p "If "Yes" is selected, the form will automatically scroll the screen down by the…" at bounding box center [554, 333] width 312 height 65
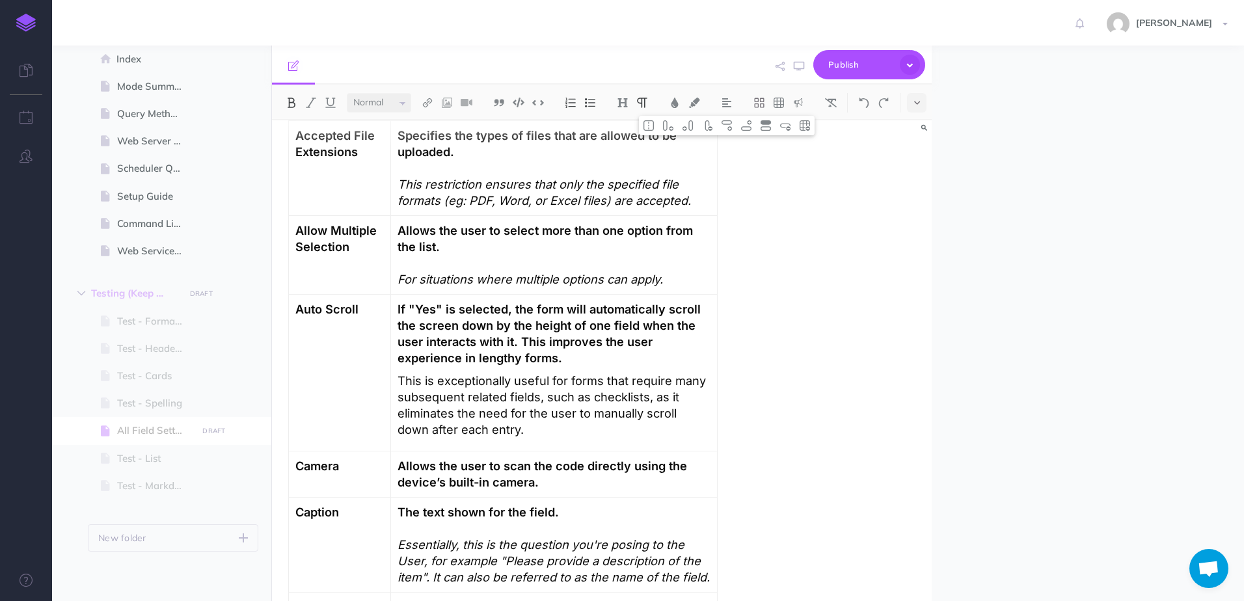
click at [568, 403] on p "This is exceptionally useful for forms that require many subsequent related fie…" at bounding box center [554, 405] width 312 height 65
